Goal: Information Seeking & Learning: Find specific fact

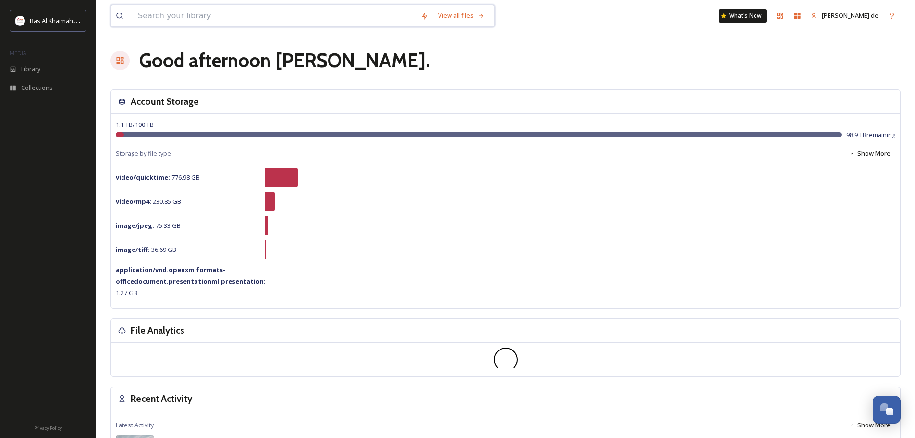
click at [260, 13] on input at bounding box center [274, 15] width 283 height 21
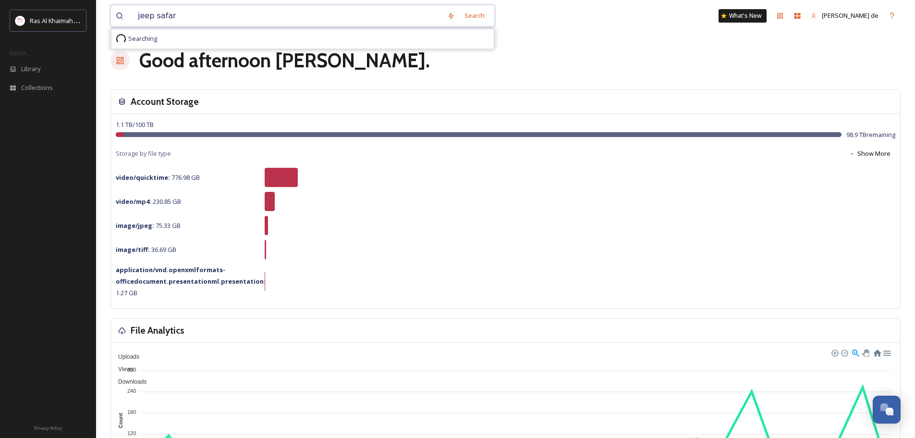
type input "jeep safari"
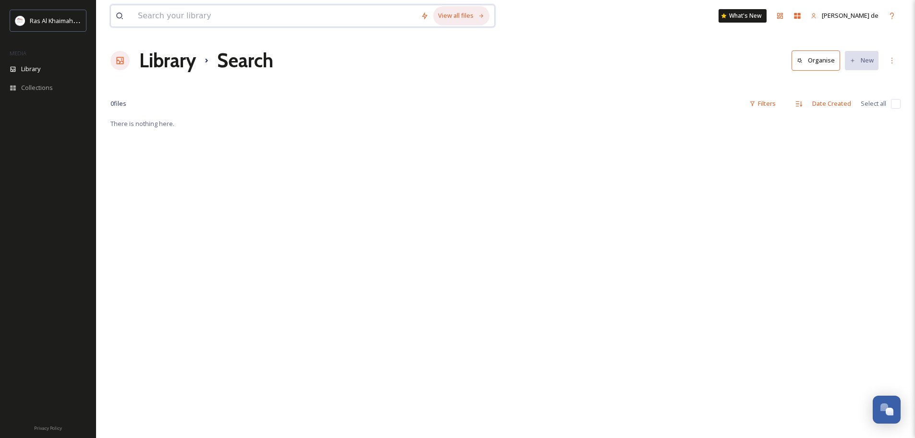
click at [469, 21] on div "View all files" at bounding box center [461, 15] width 56 height 19
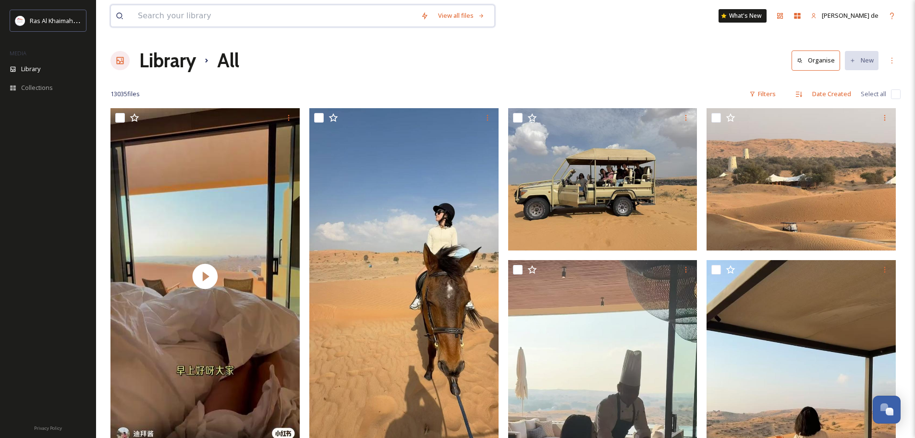
click at [179, 19] on input at bounding box center [274, 15] width 283 height 21
type input "d"
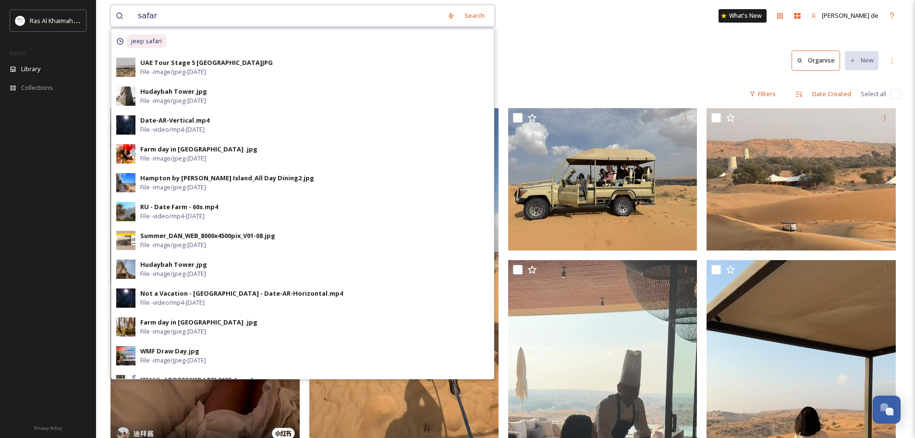
type input "safari"
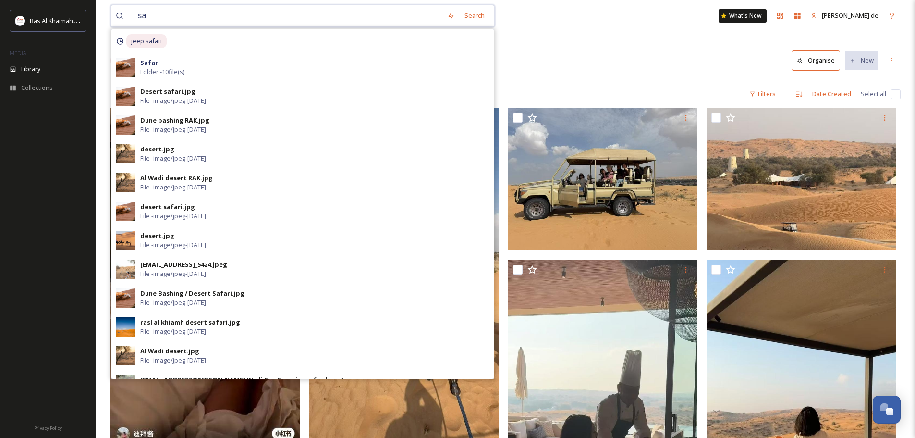
type input "s"
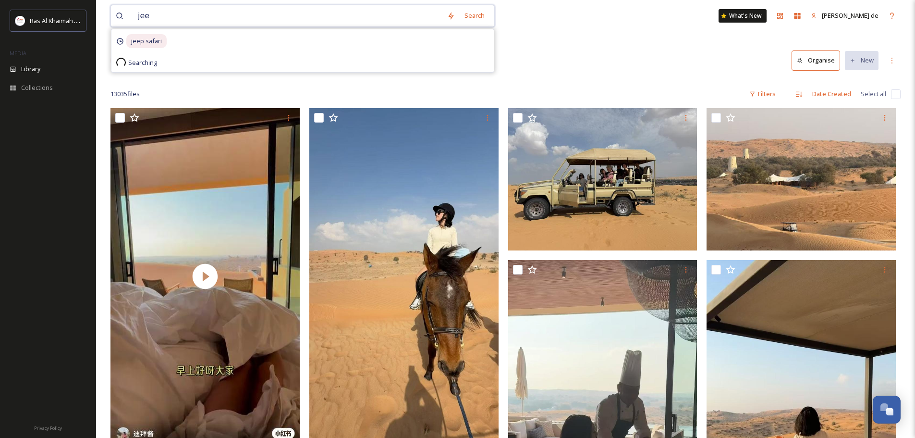
type input "jeep"
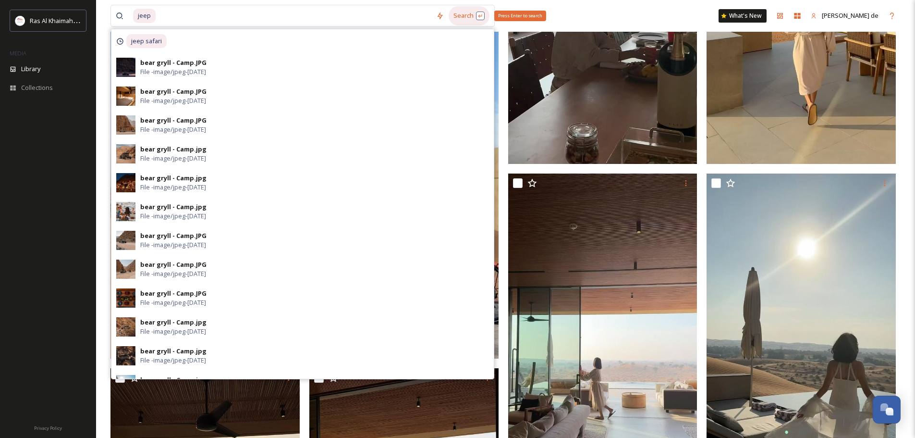
click at [462, 16] on div "Search Press Enter to search" at bounding box center [469, 15] width 41 height 19
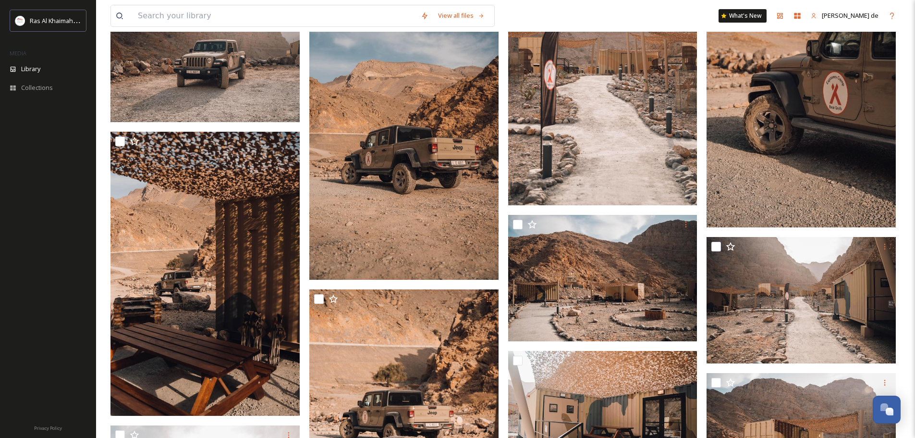
scroll to position [537, 0]
